Goal: Information Seeking & Learning: Learn about a topic

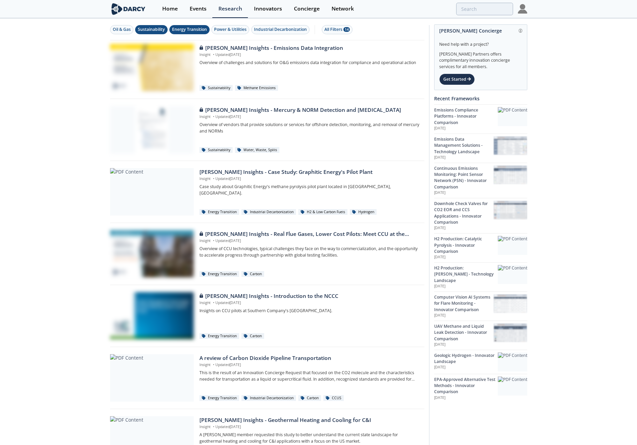
scroll to position [68, 0]
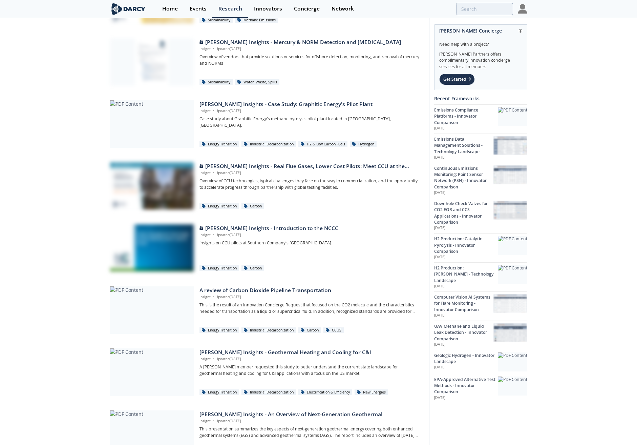
click at [70, 364] on div "Oil & Gas Sustainability Energy Transition Power & Utilities Industrial Decarbo…" at bounding box center [318, 284] width 637 height 667
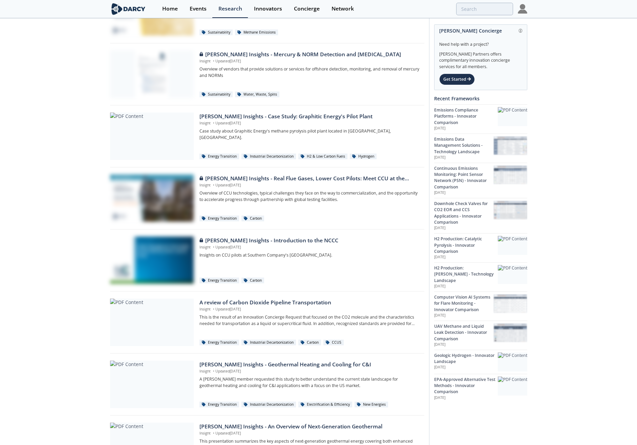
scroll to position [0, 0]
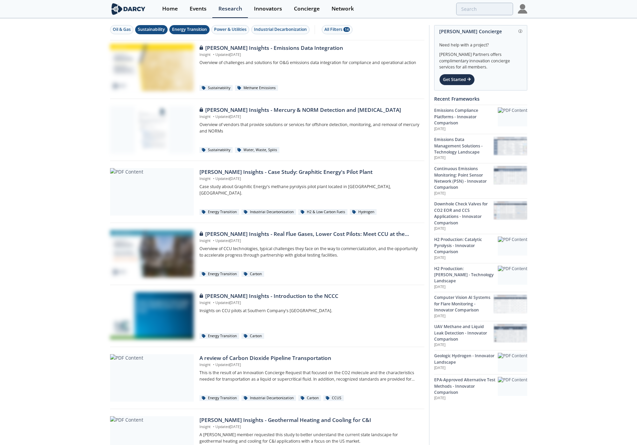
click at [149, 26] on div "Sustainability" at bounding box center [151, 29] width 27 height 6
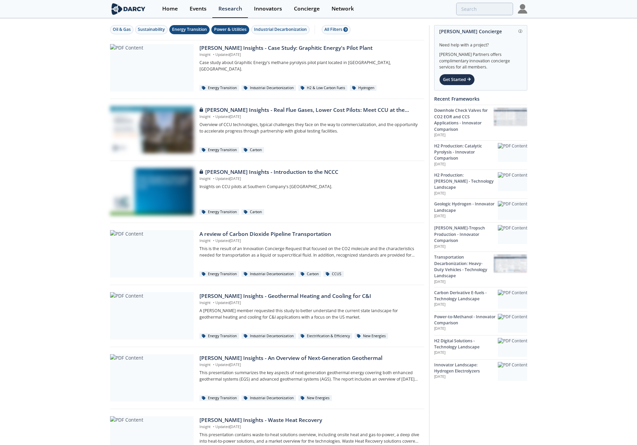
click at [225, 28] on div "Power & Utilities" at bounding box center [230, 29] width 32 height 6
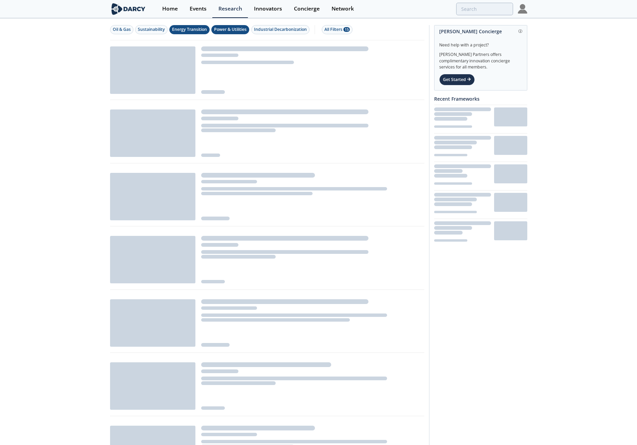
click at [197, 29] on div "Energy Transition" at bounding box center [189, 29] width 35 height 6
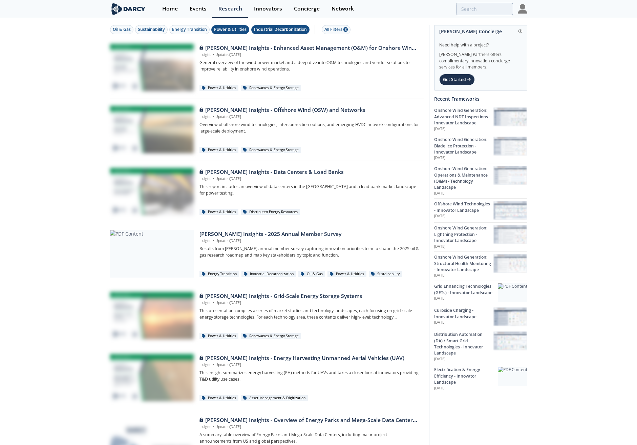
click at [279, 31] on div "Industrial Decarbonization" at bounding box center [280, 29] width 53 height 6
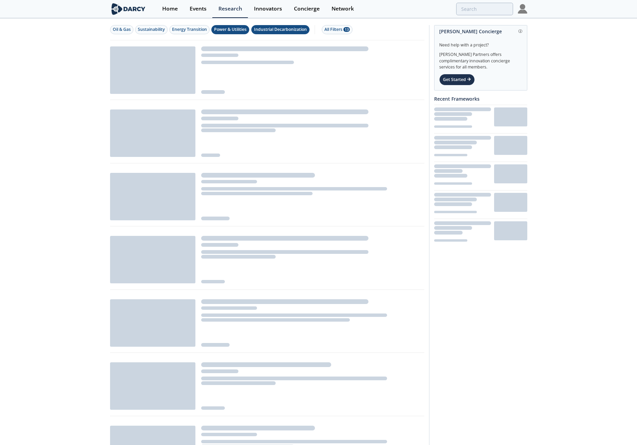
click at [234, 30] on div "Power & Utilities" at bounding box center [230, 29] width 32 height 6
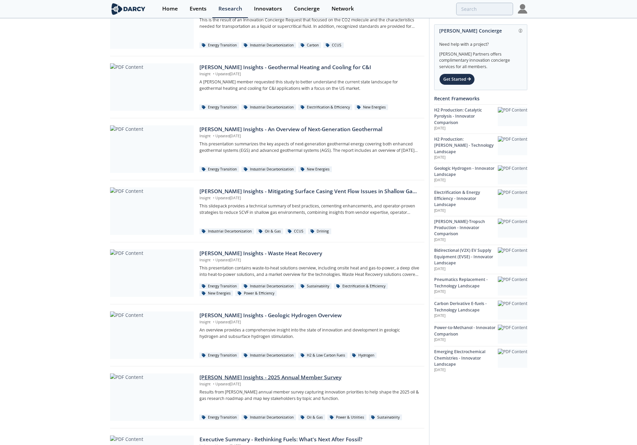
scroll to position [88, 0]
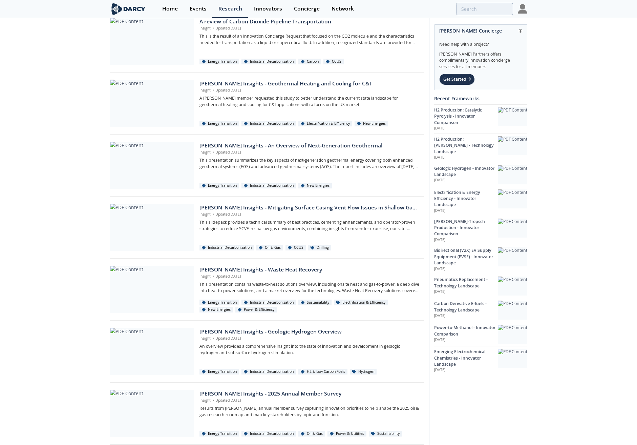
click at [225, 209] on div "Darcy Insights - Mitigating Surface Casing Vent Flow Issues in Shallow Gas Wells" at bounding box center [309, 207] width 220 height 8
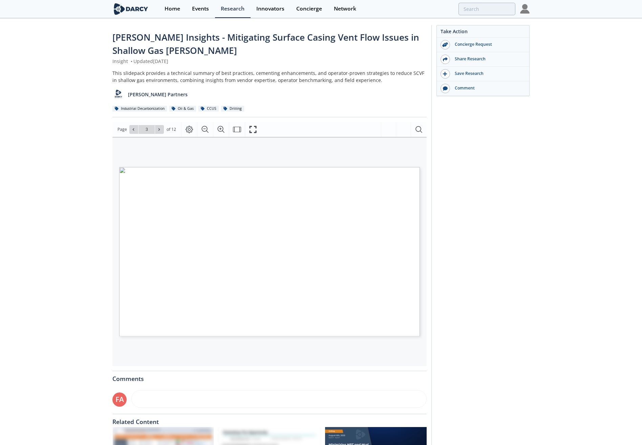
type input "4"
type input "5"
type input "6"
type input "7"
type input "5"
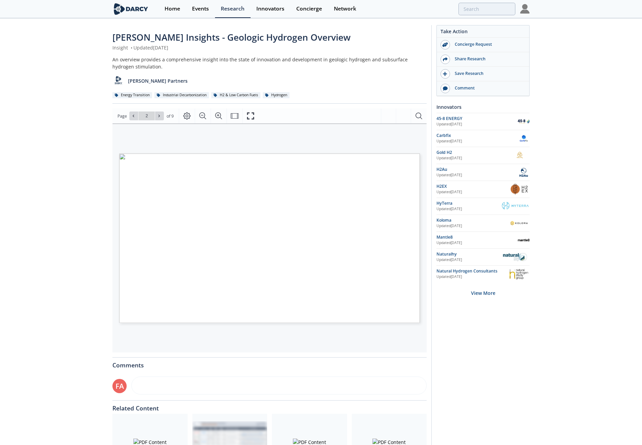
type input "3"
type input "4"
type input "1"
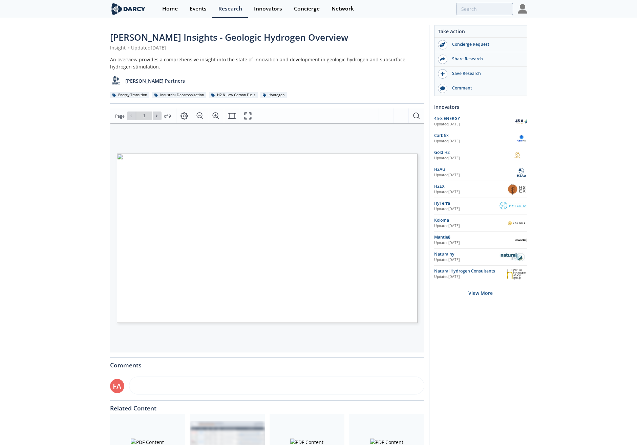
click at [38, 339] on div "[PERSON_NAME] Insights - Geologic Hydrogen Overview Insight • Updated [DATE] An…" at bounding box center [318, 261] width 637 height 485
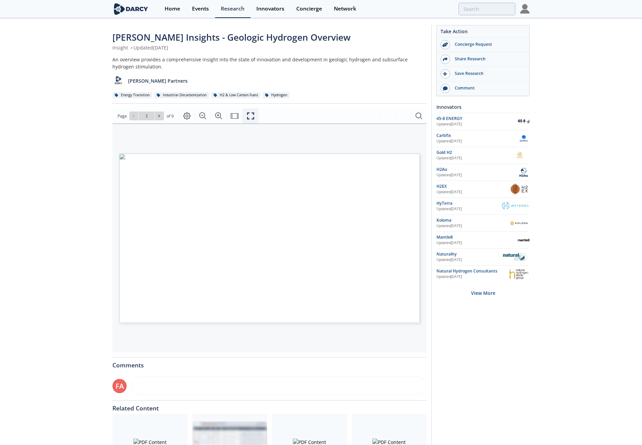
drag, startPoint x: 250, startPoint y: 114, endPoint x: 642, endPoint y: 163, distance: 394.7
click at [250, 114] on icon "Fullscreen" at bounding box center [250, 116] width 8 height 8
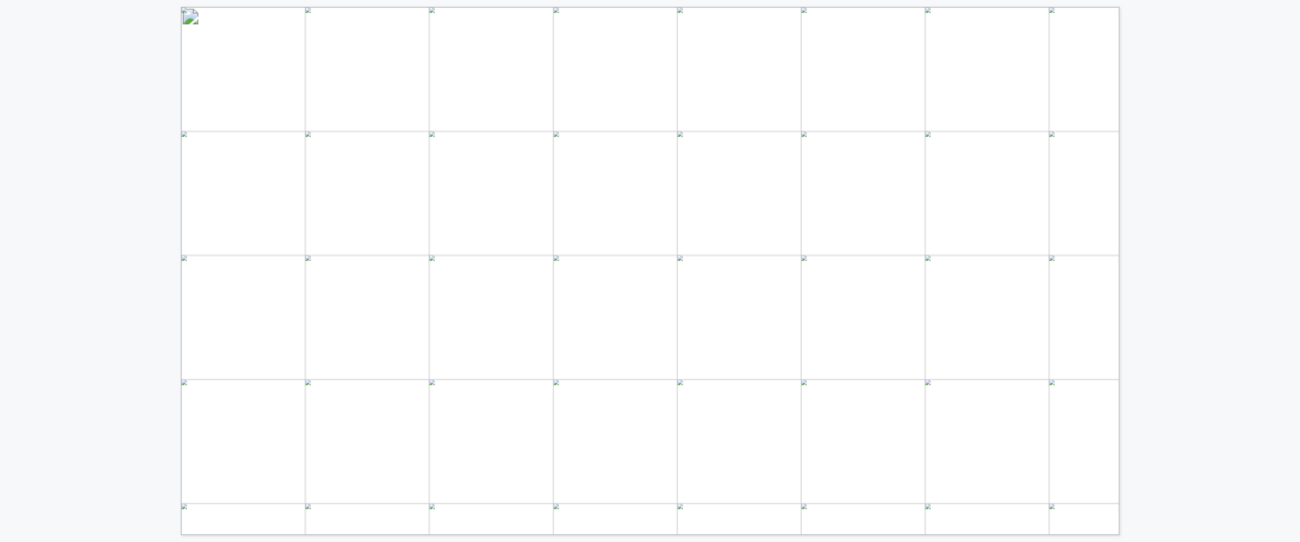
click at [173, 9] on div "CARBON CAPTURE POST-COMBUSTION – INNOVATOR LANDSCAPE [PERSON_NAME] Carbon Captu…" at bounding box center [473, 267] width 946 height 535
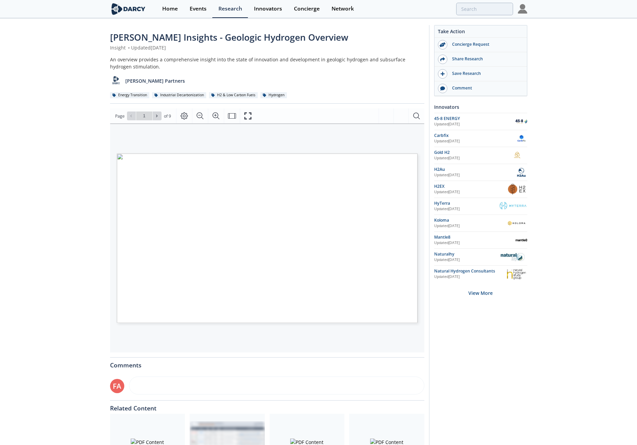
click at [570, 230] on div "[PERSON_NAME] Insights - Geologic Hydrogen Overview Insight • Updated [DATE] An…" at bounding box center [318, 261] width 637 height 485
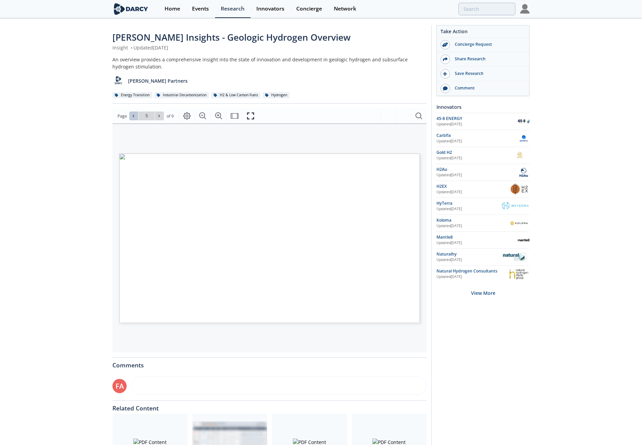
click at [131, 115] on icon at bounding box center [133, 116] width 4 height 4
click at [131, 115] on div "Go to Page 1" at bounding box center [146, 115] width 35 height 9
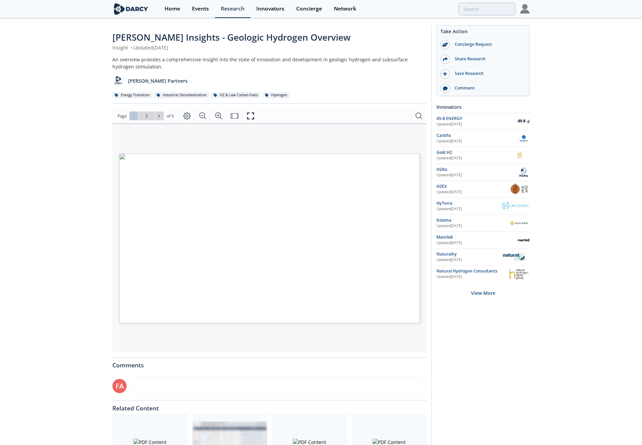
click at [131, 115] on div "Go to Page 1" at bounding box center [146, 115] width 35 height 9
click at [157, 117] on icon at bounding box center [159, 116] width 4 height 4
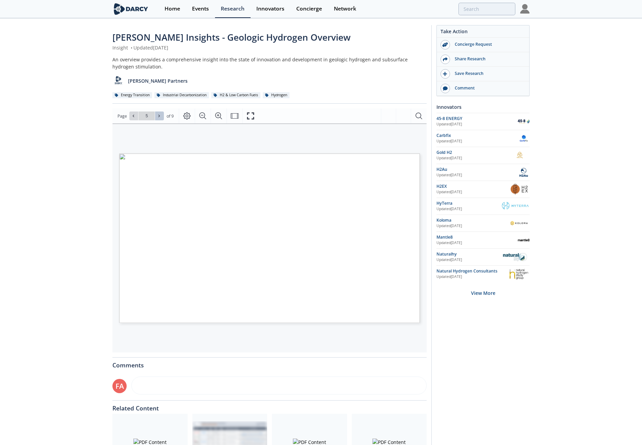
click at [157, 117] on icon at bounding box center [159, 116] width 4 height 4
type input "9"
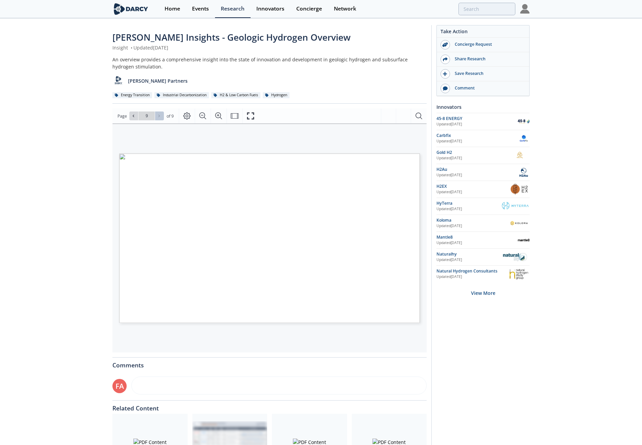
click at [157, 117] on div "Go to Page 9" at bounding box center [146, 115] width 35 height 9
